Goal: Information Seeking & Learning: Check status

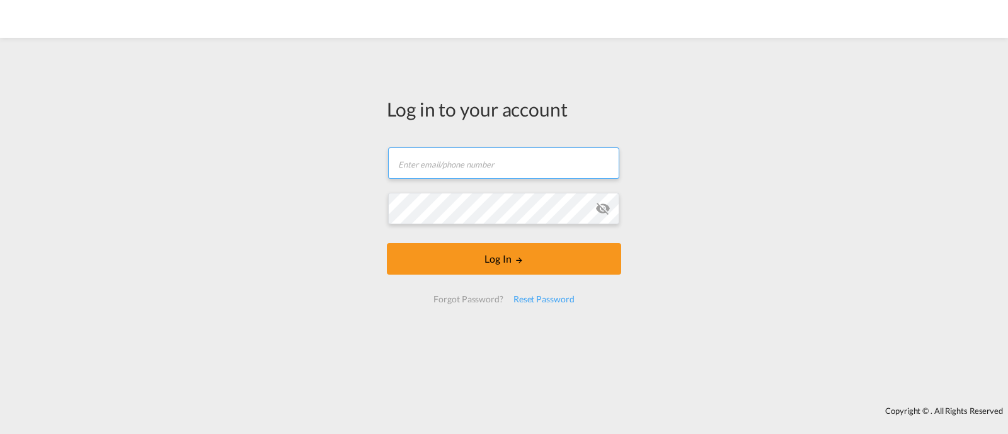
type input "[EMAIL_ADDRESS][DOMAIN_NAME]"
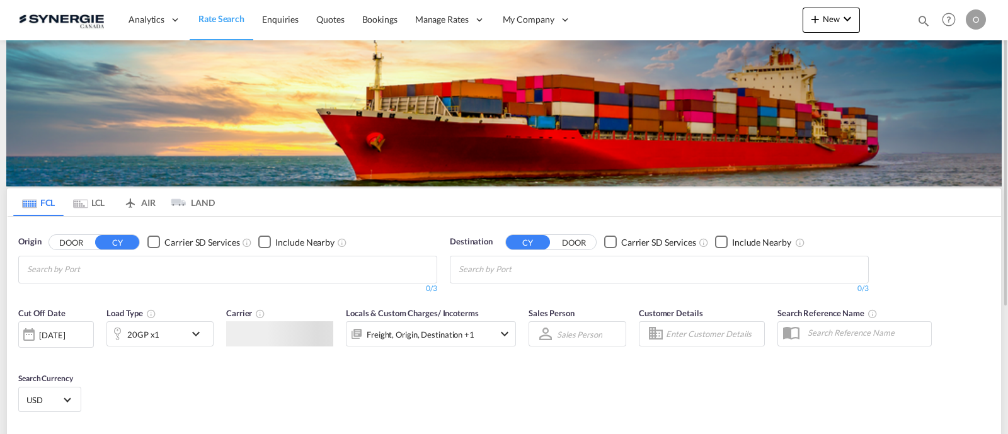
click at [920, 18] on md-icon "icon-magnify" at bounding box center [923, 21] width 14 height 14
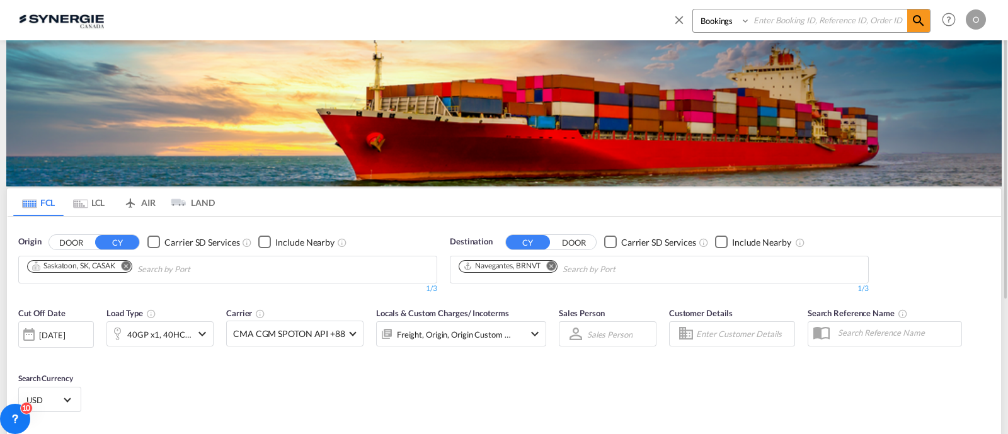
click at [708, 28] on select "Bookings Quotes Enquiries" at bounding box center [723, 20] width 60 height 23
select select "Quotes"
click at [693, 9] on select "Bookings Quotes Enquiries" at bounding box center [723, 20] width 60 height 23
click at [768, 20] on input at bounding box center [828, 20] width 157 height 22
paste input "SYC000013599"
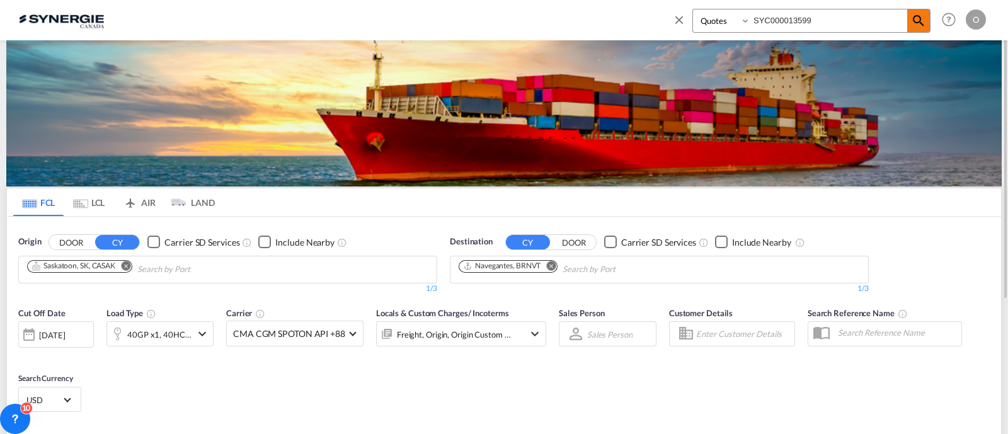
drag, startPoint x: 873, startPoint y: 15, endPoint x: 920, endPoint y: 19, distance: 47.4
click at [899, 16] on input "SYC000013599" at bounding box center [828, 20] width 157 height 22
type input "SYC000013599"
click at [924, 20] on md-icon "icon-magnify" at bounding box center [918, 20] width 15 height 15
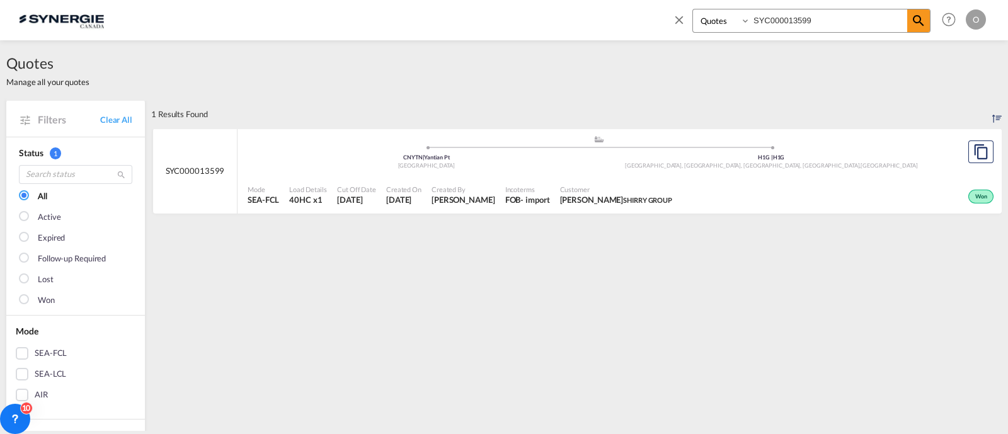
click at [459, 201] on span "Rosa Ho" at bounding box center [463, 199] width 64 height 11
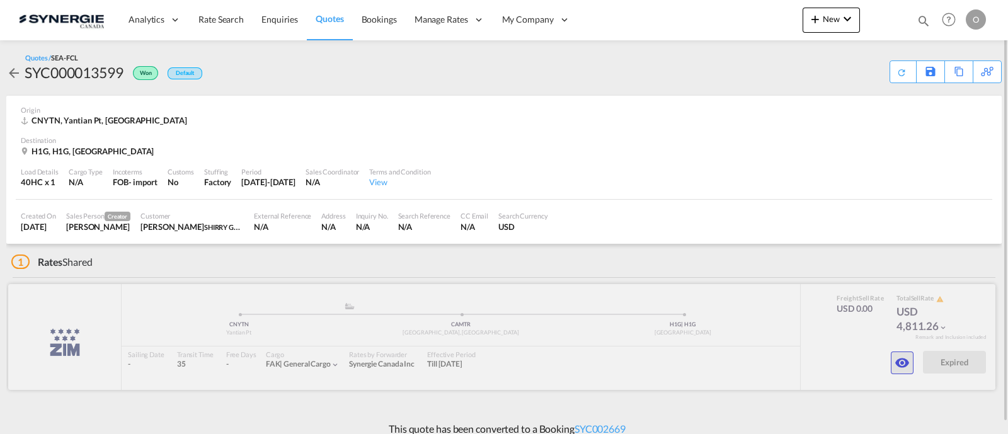
click at [898, 359] on md-icon "icon-eye" at bounding box center [901, 362] width 15 height 15
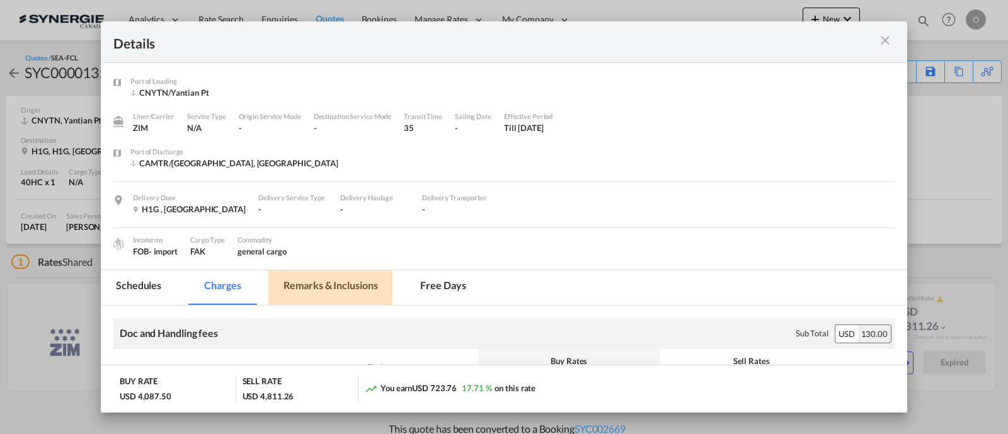
click at [337, 280] on md-tab-item "Remarks & Inclusions" at bounding box center [330, 287] width 124 height 35
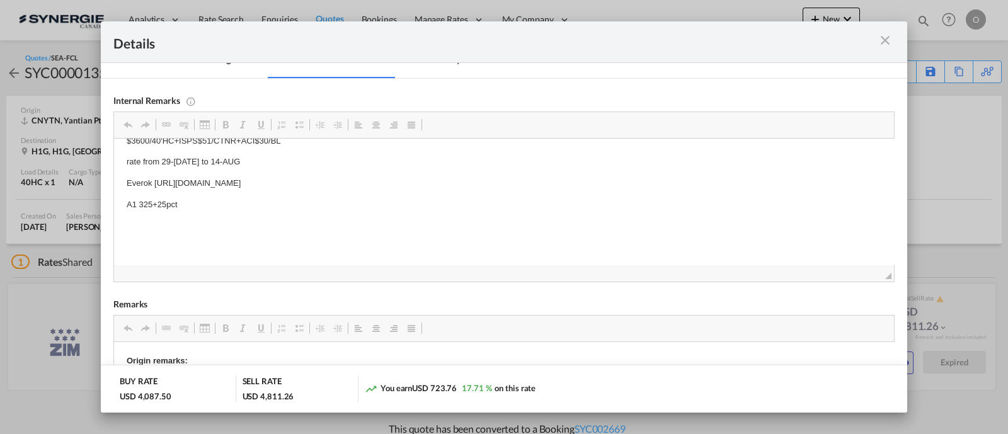
scroll to position [61, 0]
click at [886, 37] on md-icon "icon-close m-3 fg-AAA8AD cursor" at bounding box center [884, 40] width 15 height 15
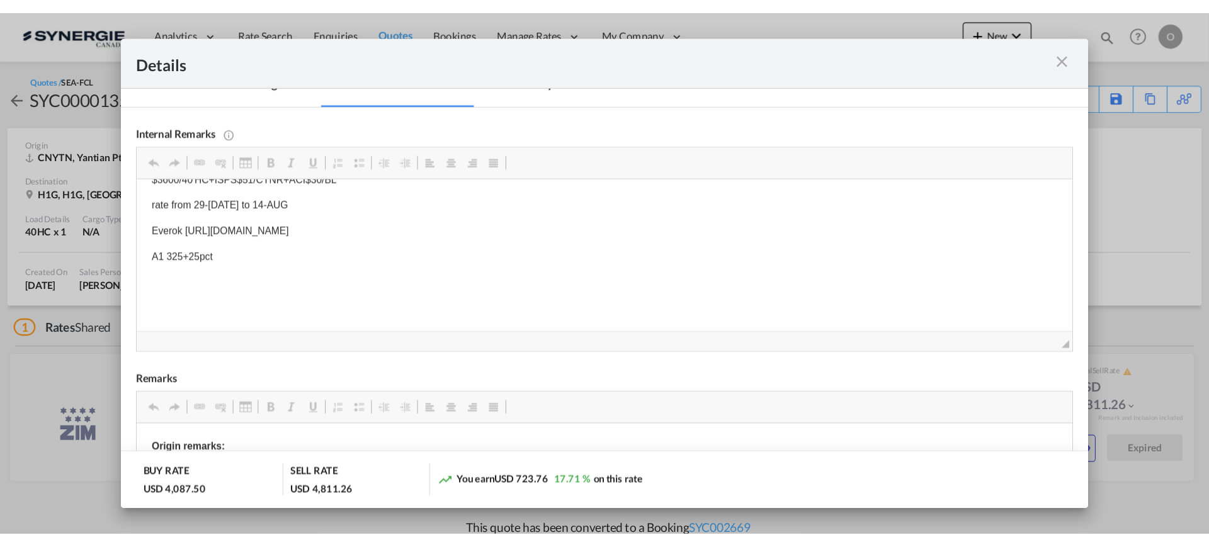
scroll to position [94, 0]
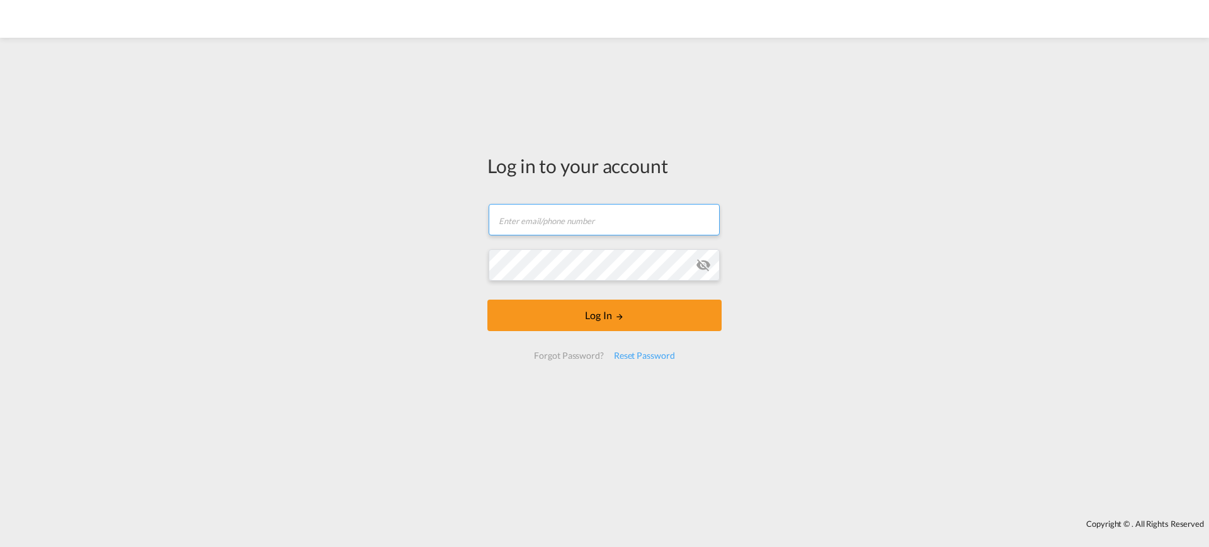
type input "[EMAIL_ADDRESS][DOMAIN_NAME]"
